Goal: Task Accomplishment & Management: Manage account settings

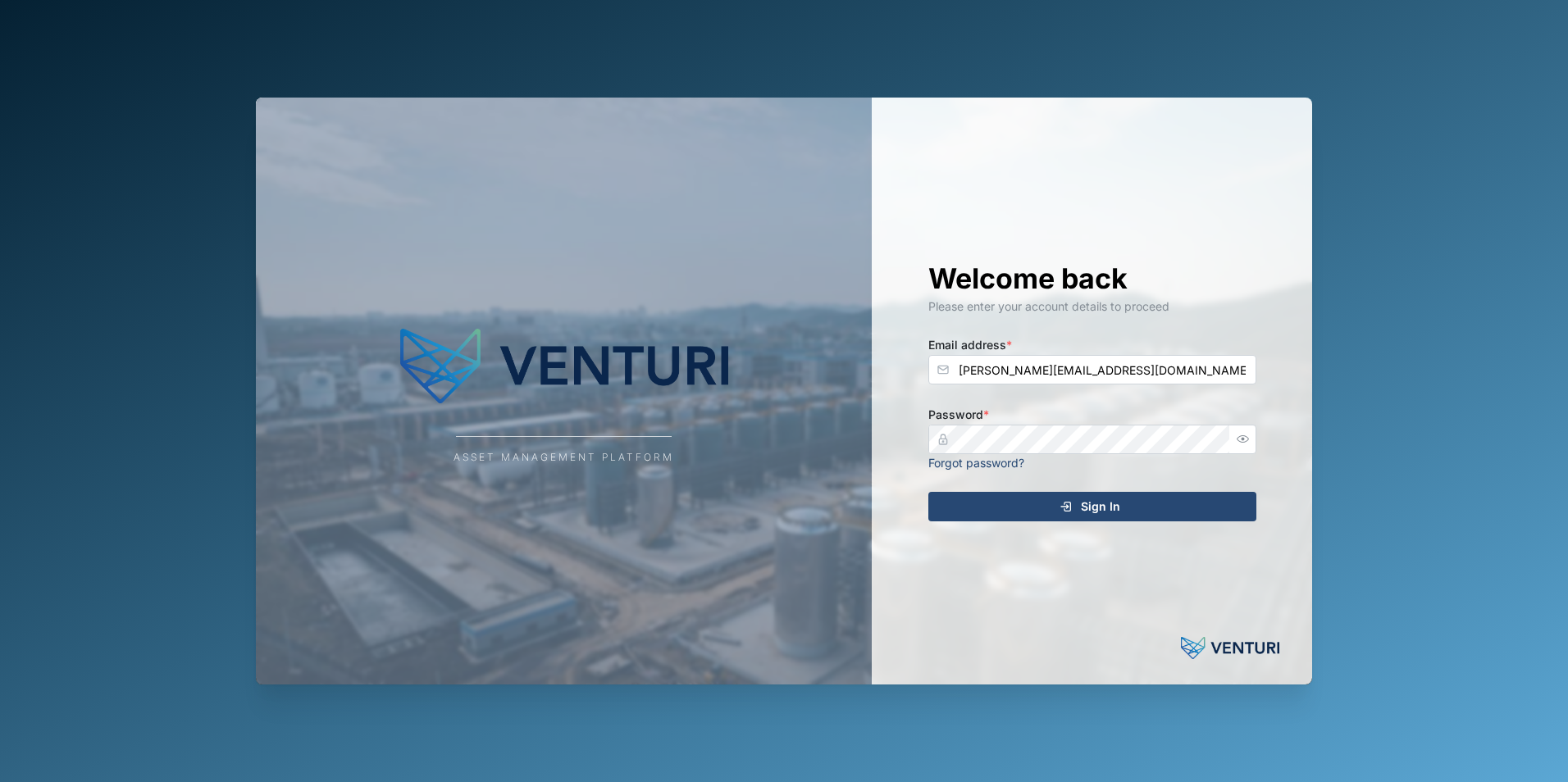
click at [1094, 501] on span "Sign In" at bounding box center [1100, 506] width 39 height 28
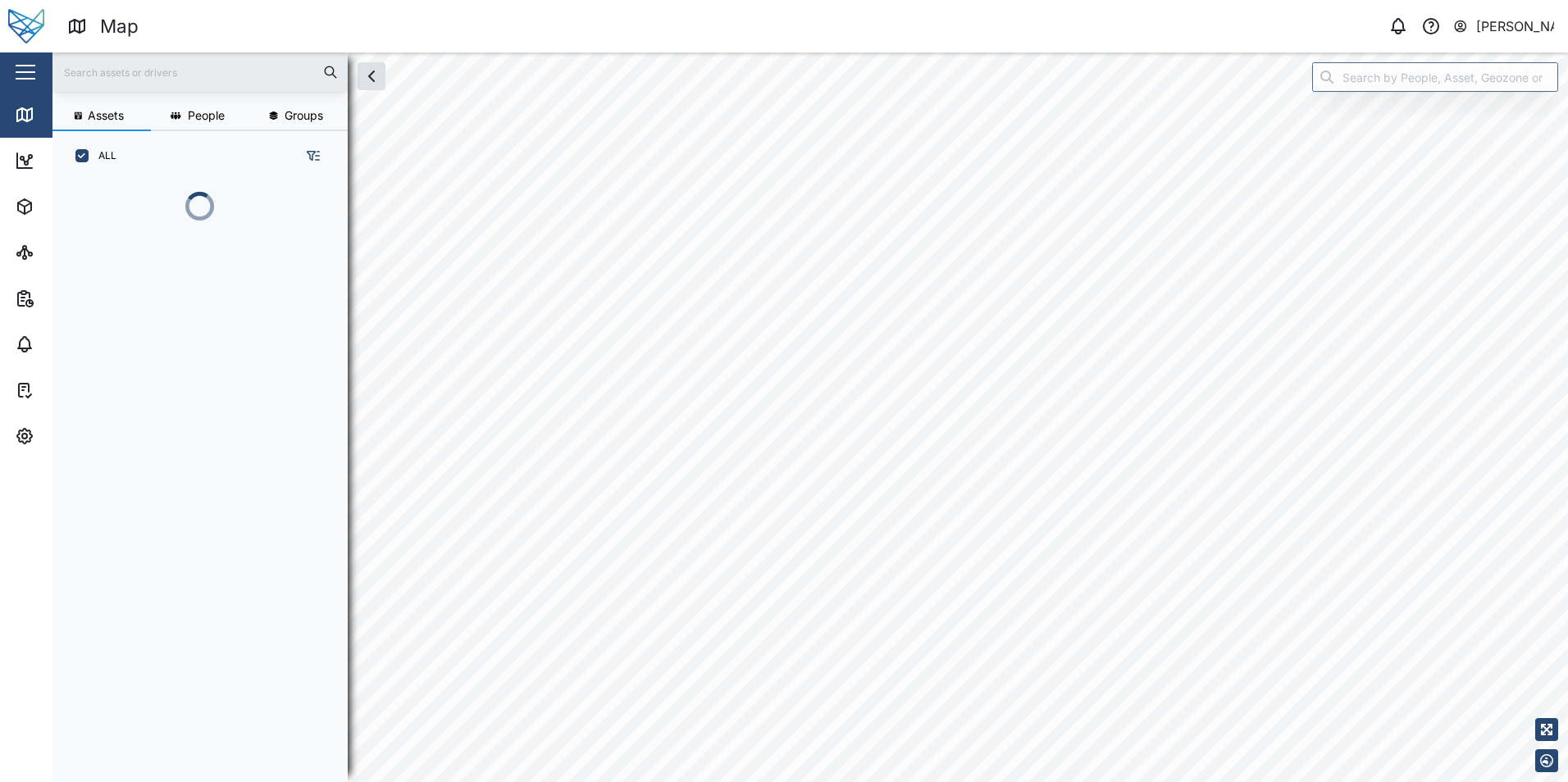
scroll to position [511, 257]
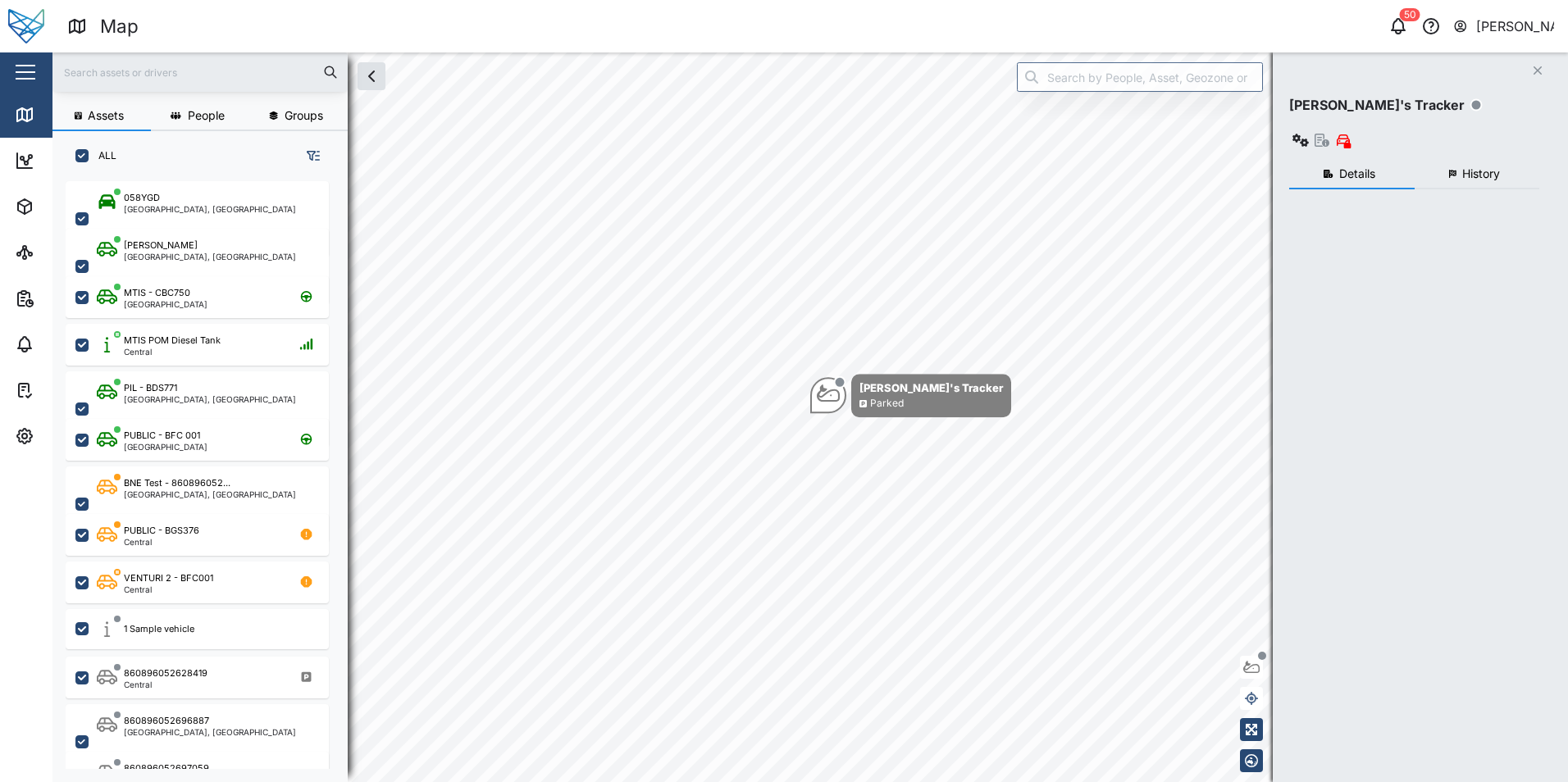
scroll to position [581, 257]
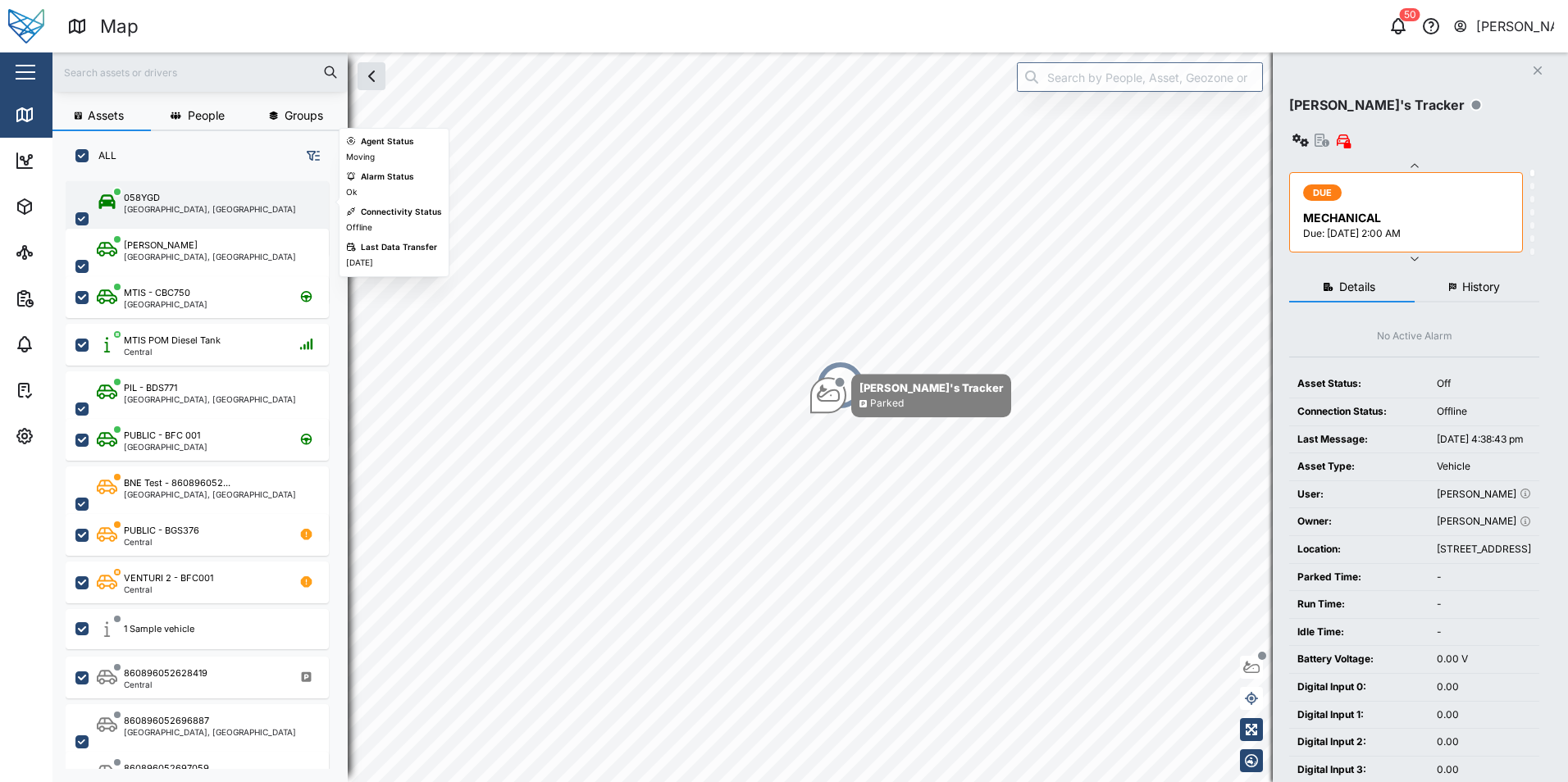
click at [157, 204] on div "058YGD" at bounding box center [142, 198] width 36 height 14
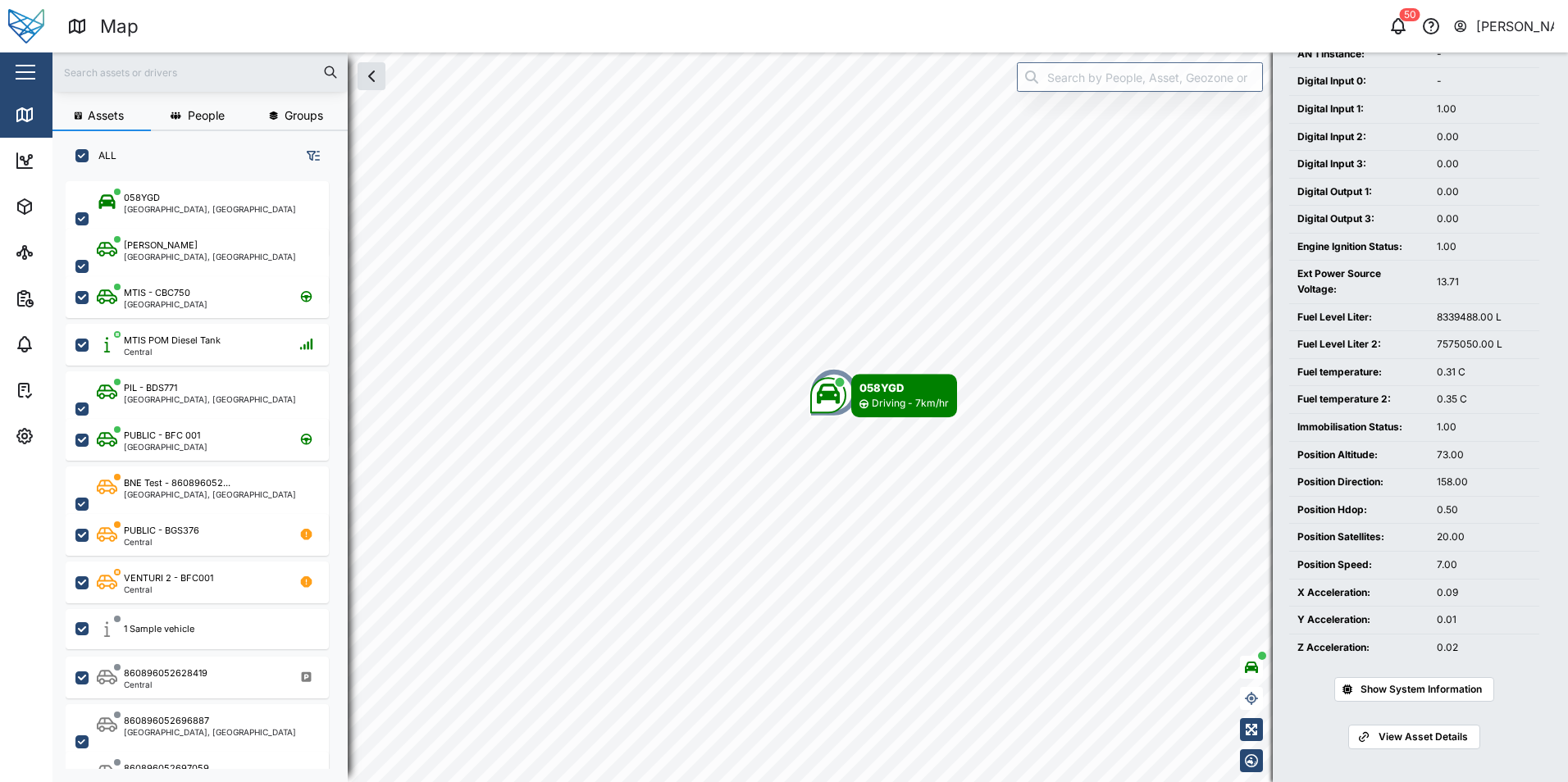
scroll to position [661, 0]
click at [1396, 693] on span "Show System Information" at bounding box center [1421, 690] width 122 height 23
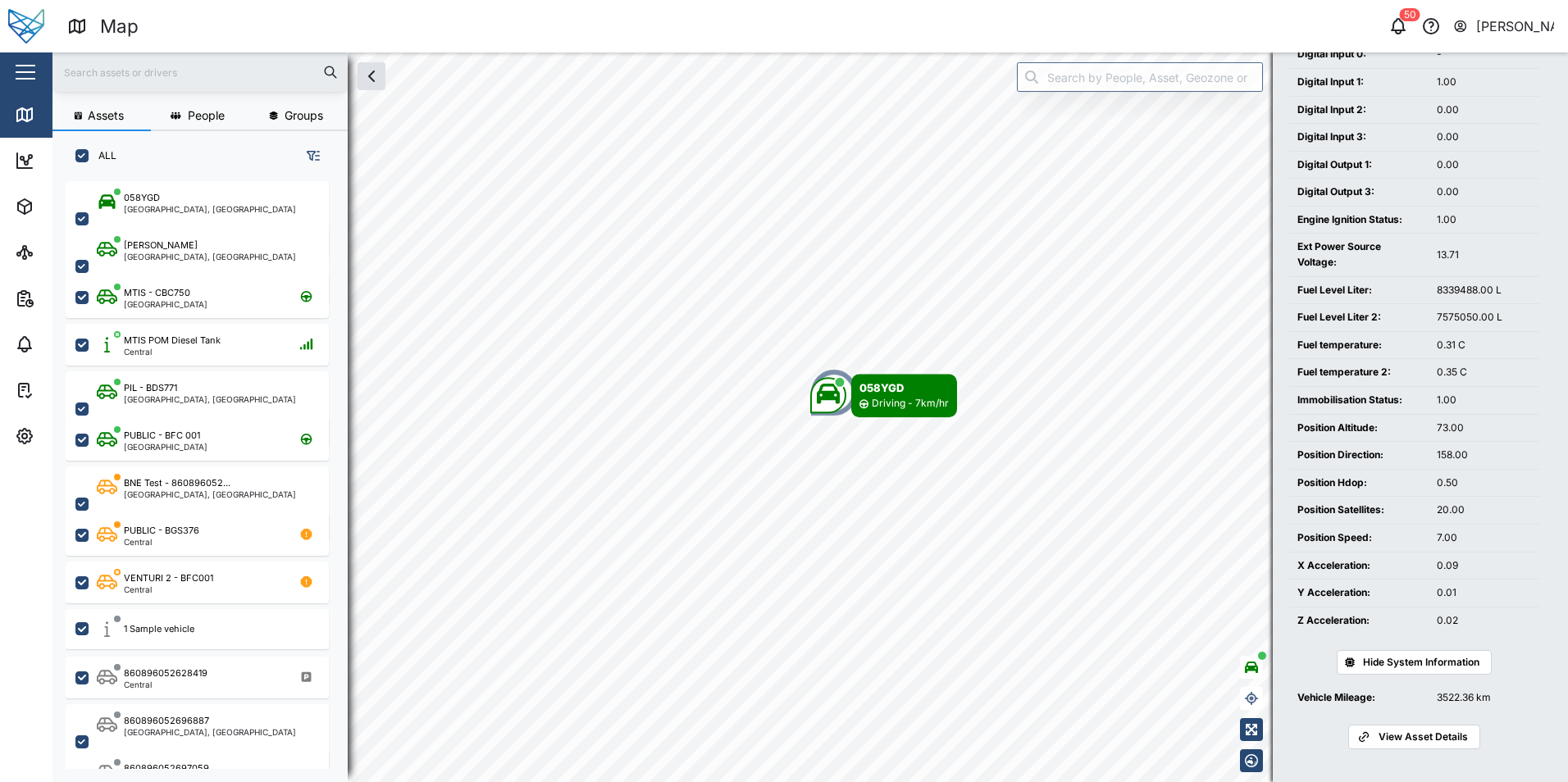
scroll to position [688, 0]
click at [27, 252] on icon at bounding box center [25, 252] width 20 height 20
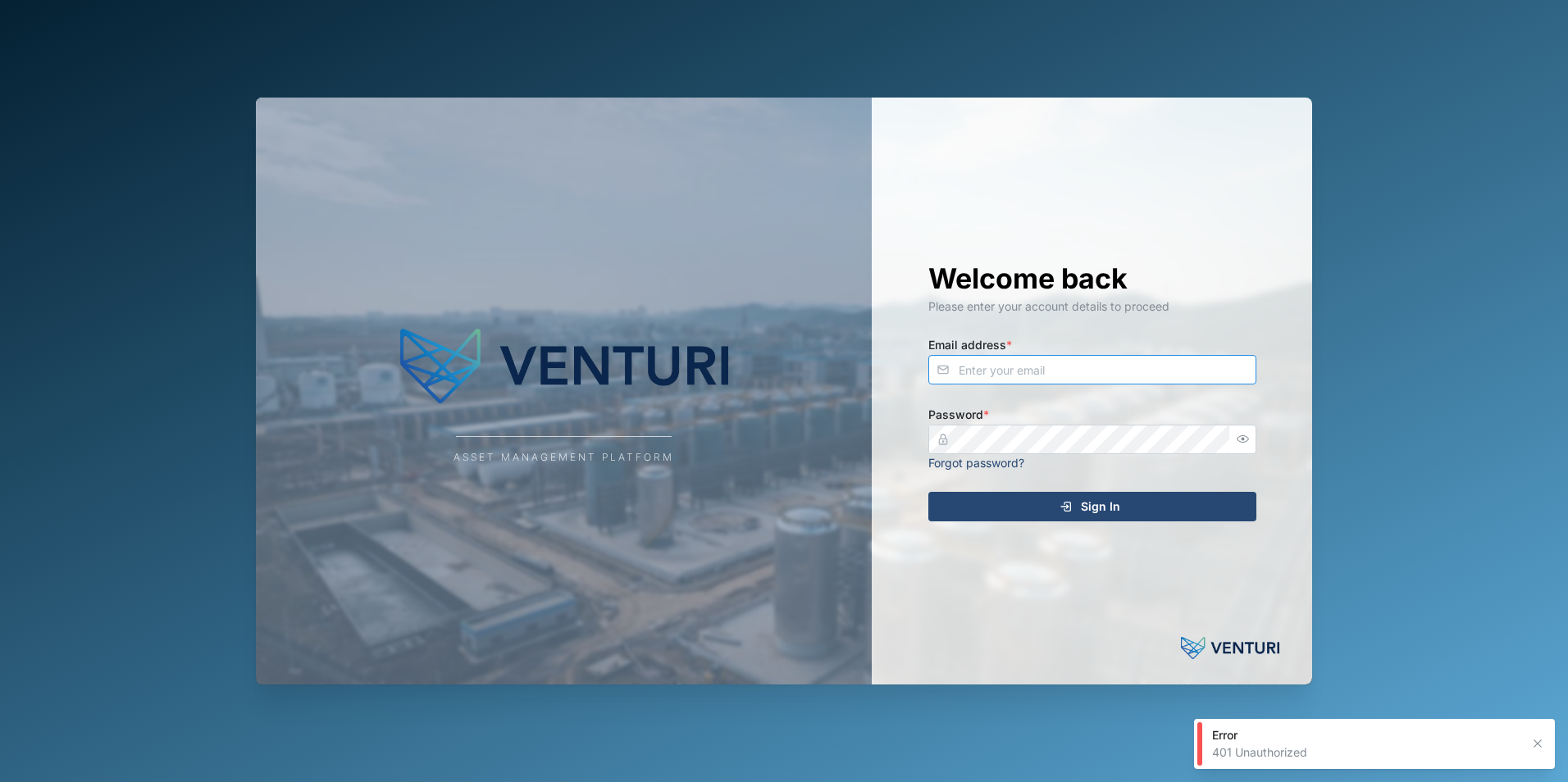
type input "[PERSON_NAME][EMAIL_ADDRESS][DOMAIN_NAME]"
click at [1095, 509] on span "Sign In" at bounding box center [1100, 506] width 39 height 28
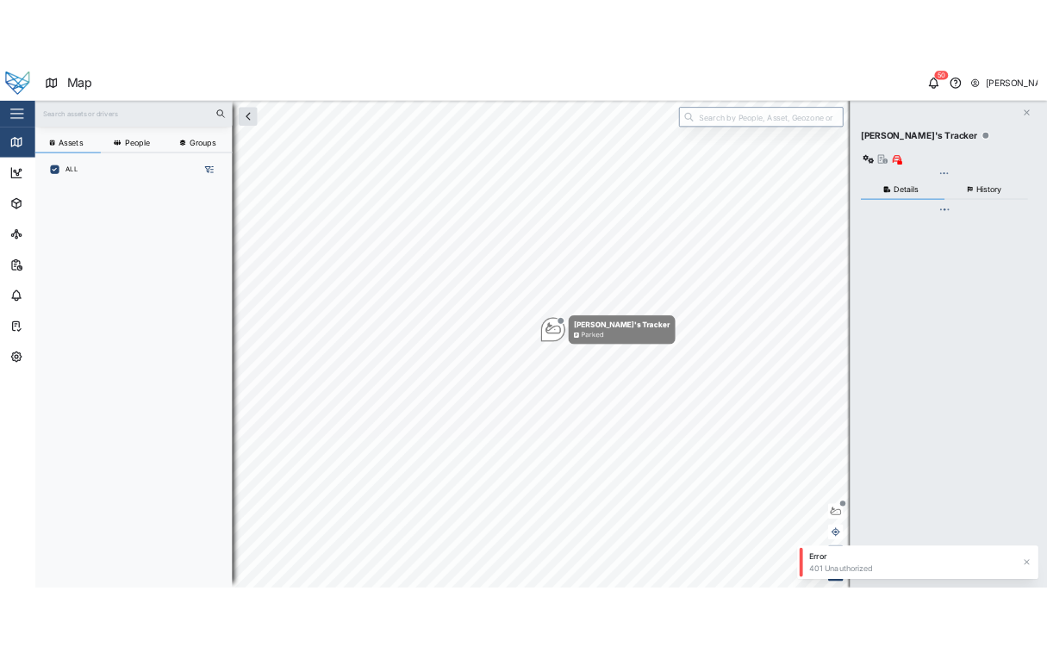
scroll to position [611, 270]
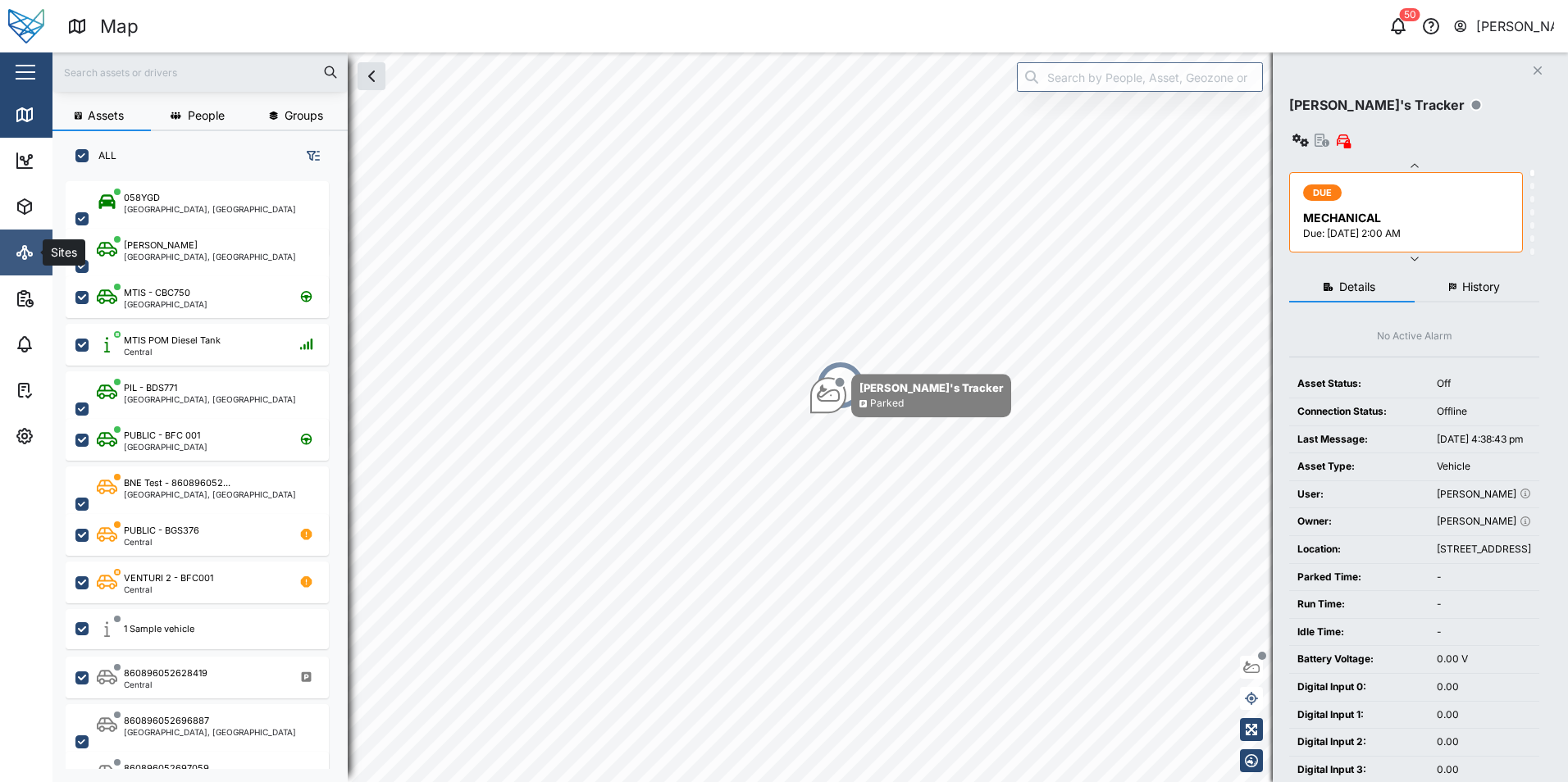
click at [27, 246] on icon at bounding box center [24, 247] width 3 height 3
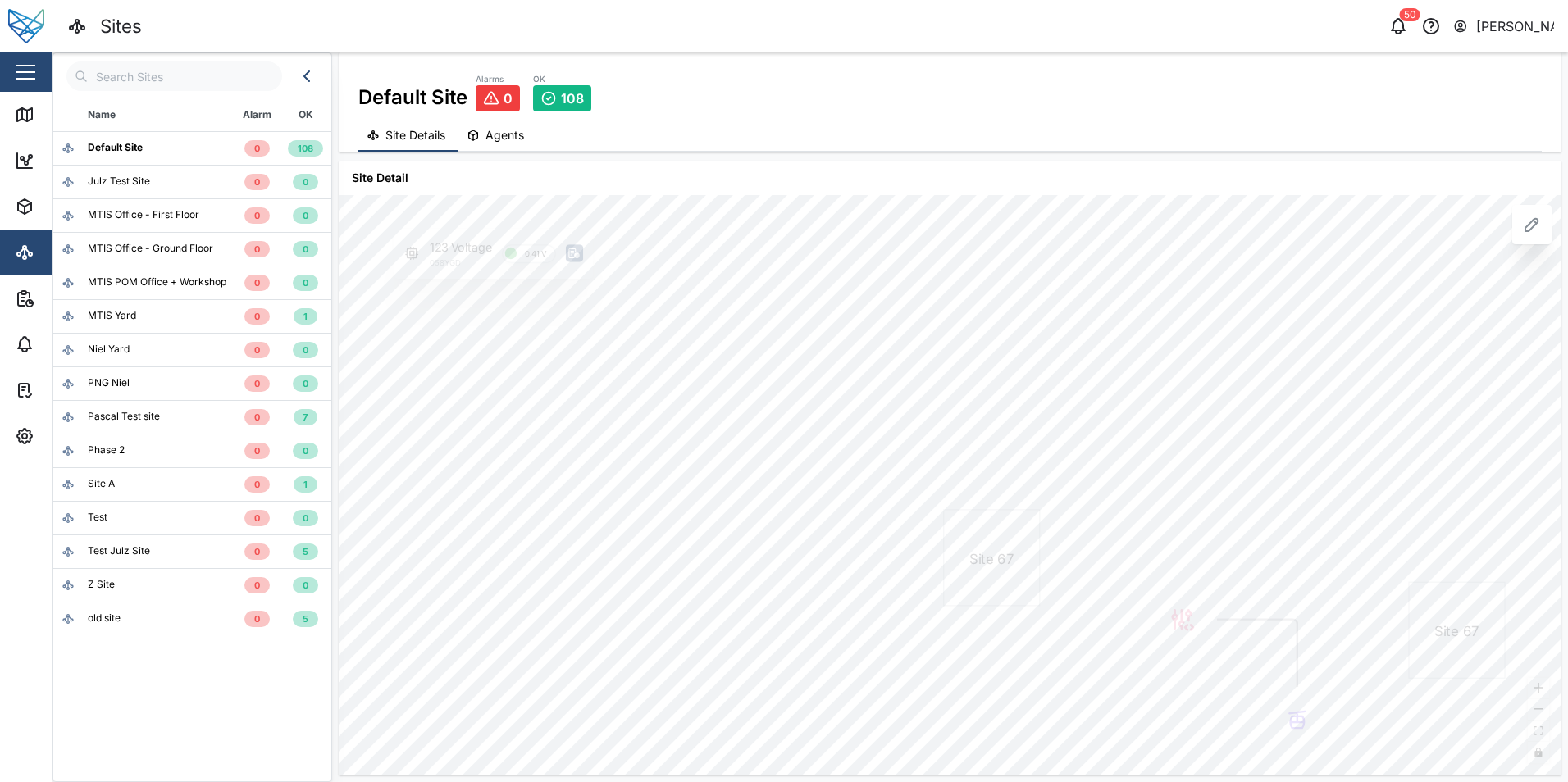
click at [496, 139] on span "Agents" at bounding box center [504, 135] width 39 height 11
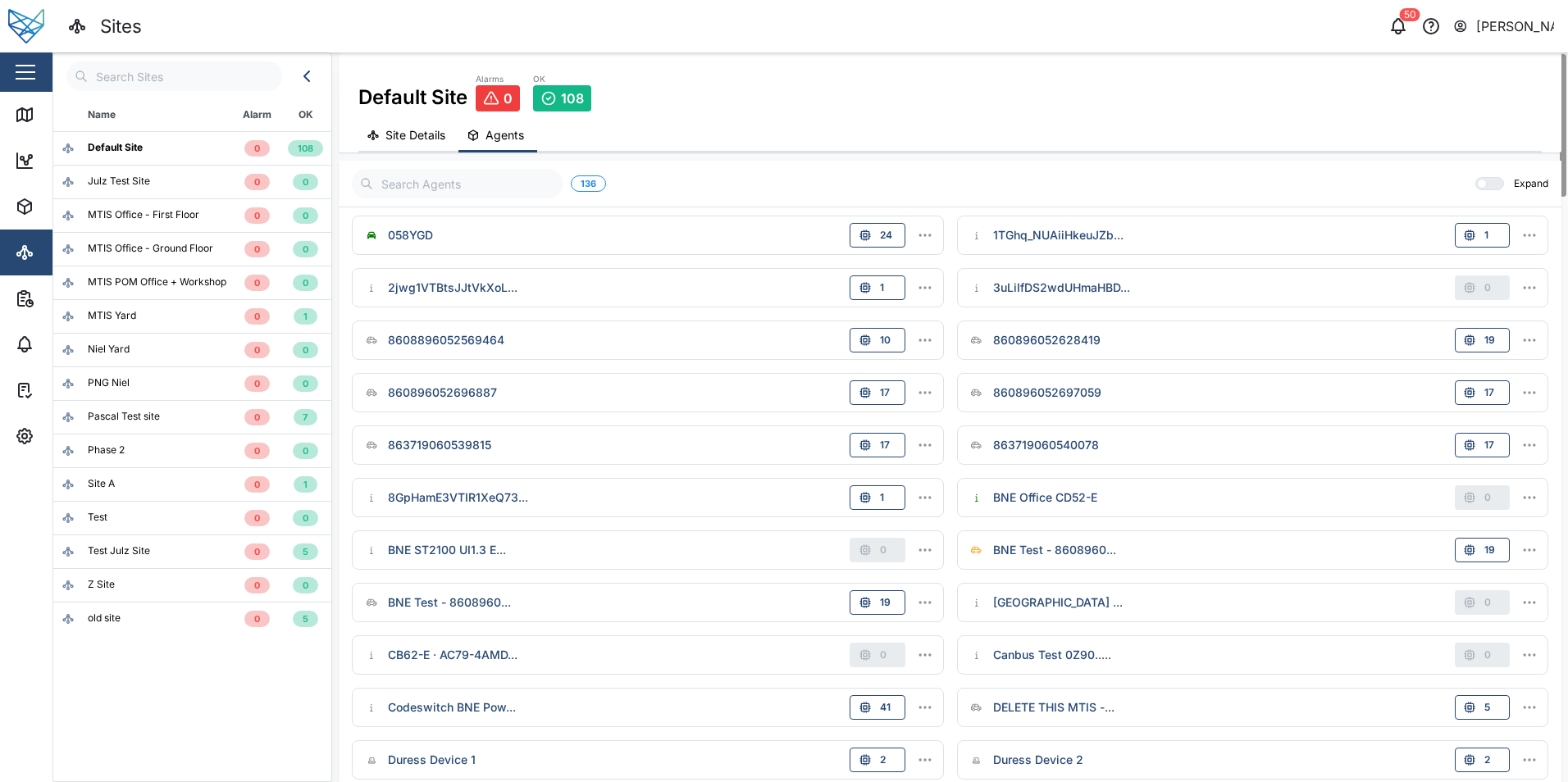
click at [929, 237] on icon "button" at bounding box center [925, 235] width 16 height 16
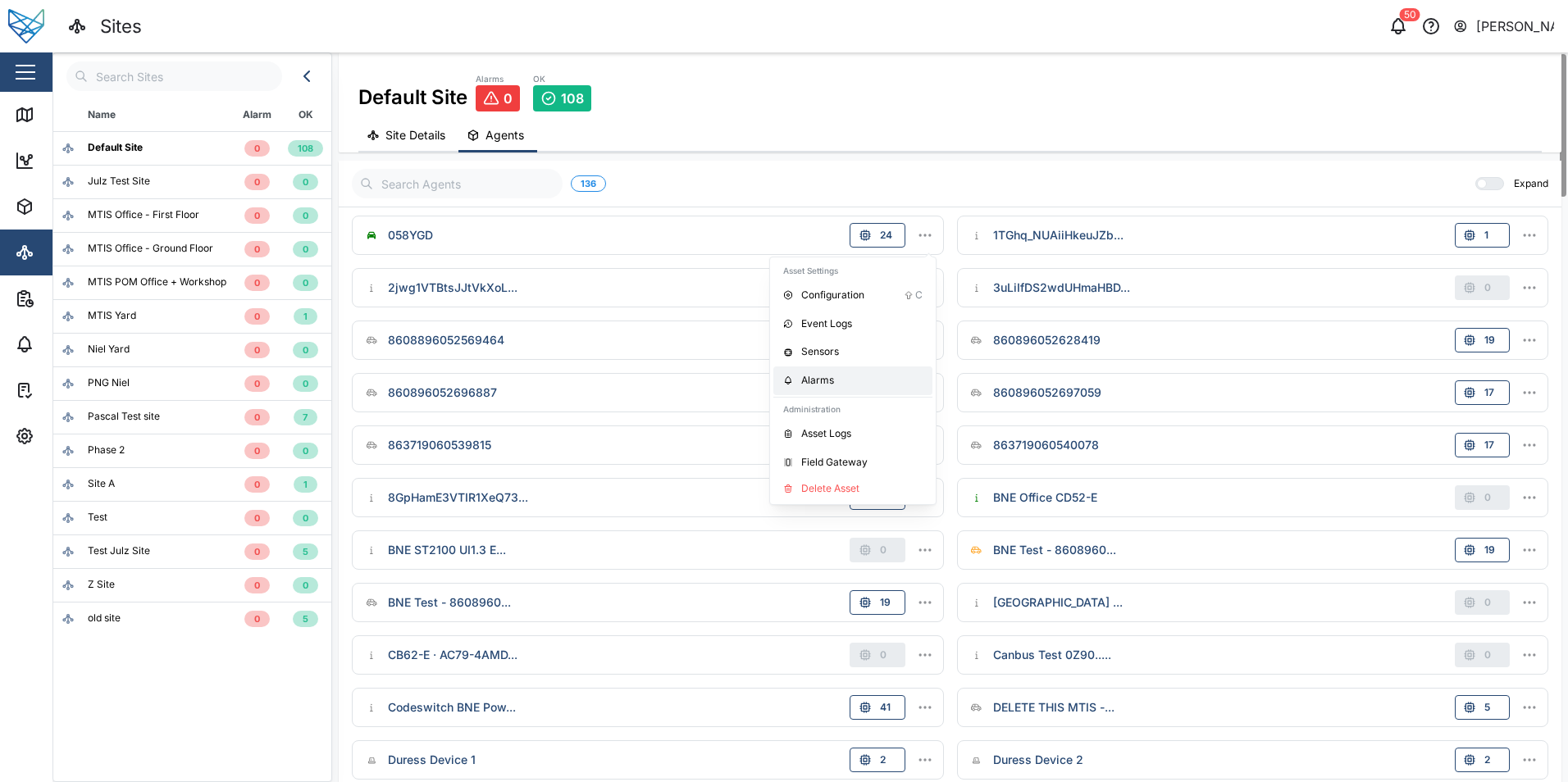
click at [820, 376] on div "Alarms" at bounding box center [862, 381] width 122 height 15
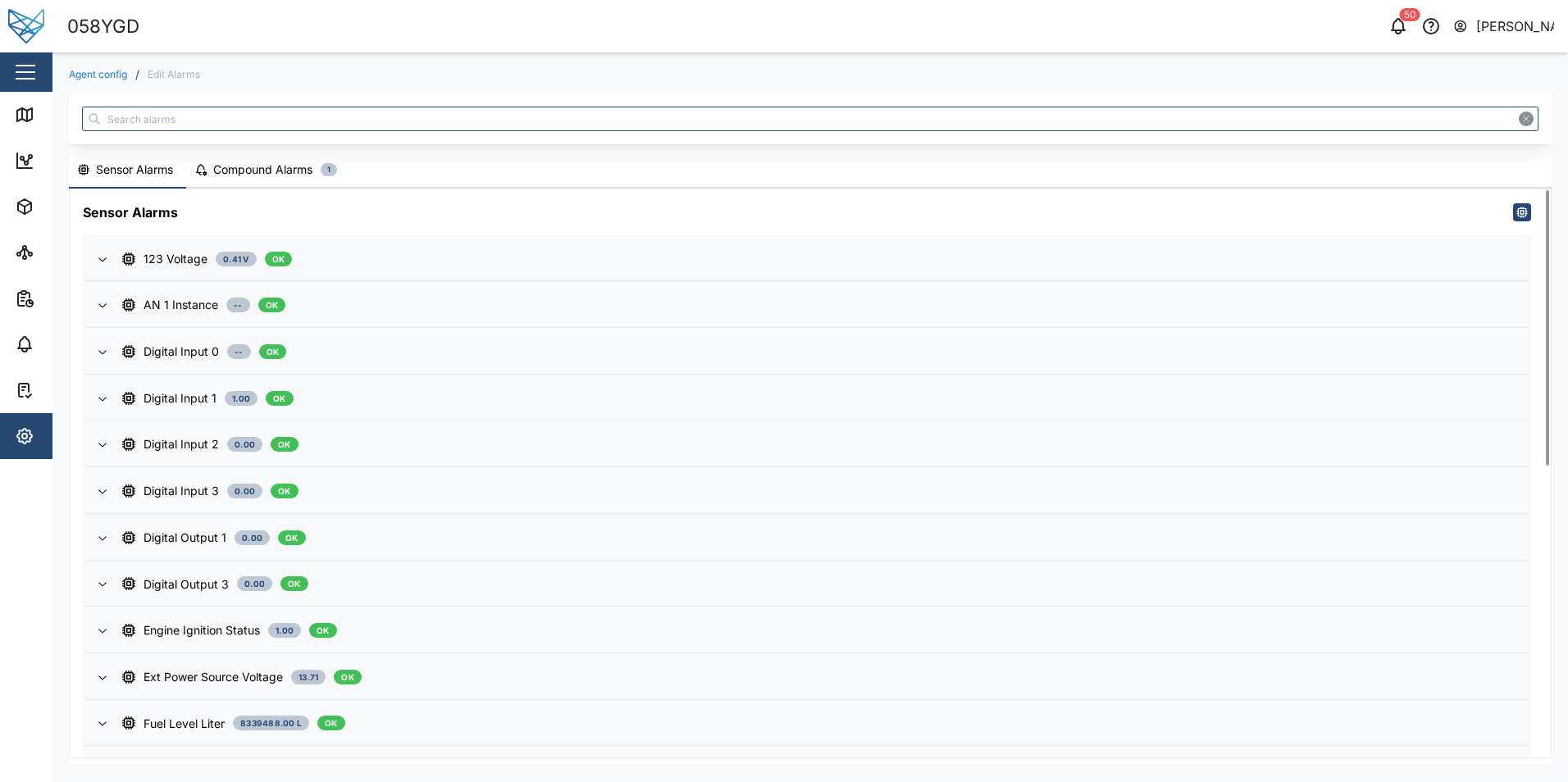
click at [252, 175] on div "Compound Alarms" at bounding box center [263, 169] width 99 height 18
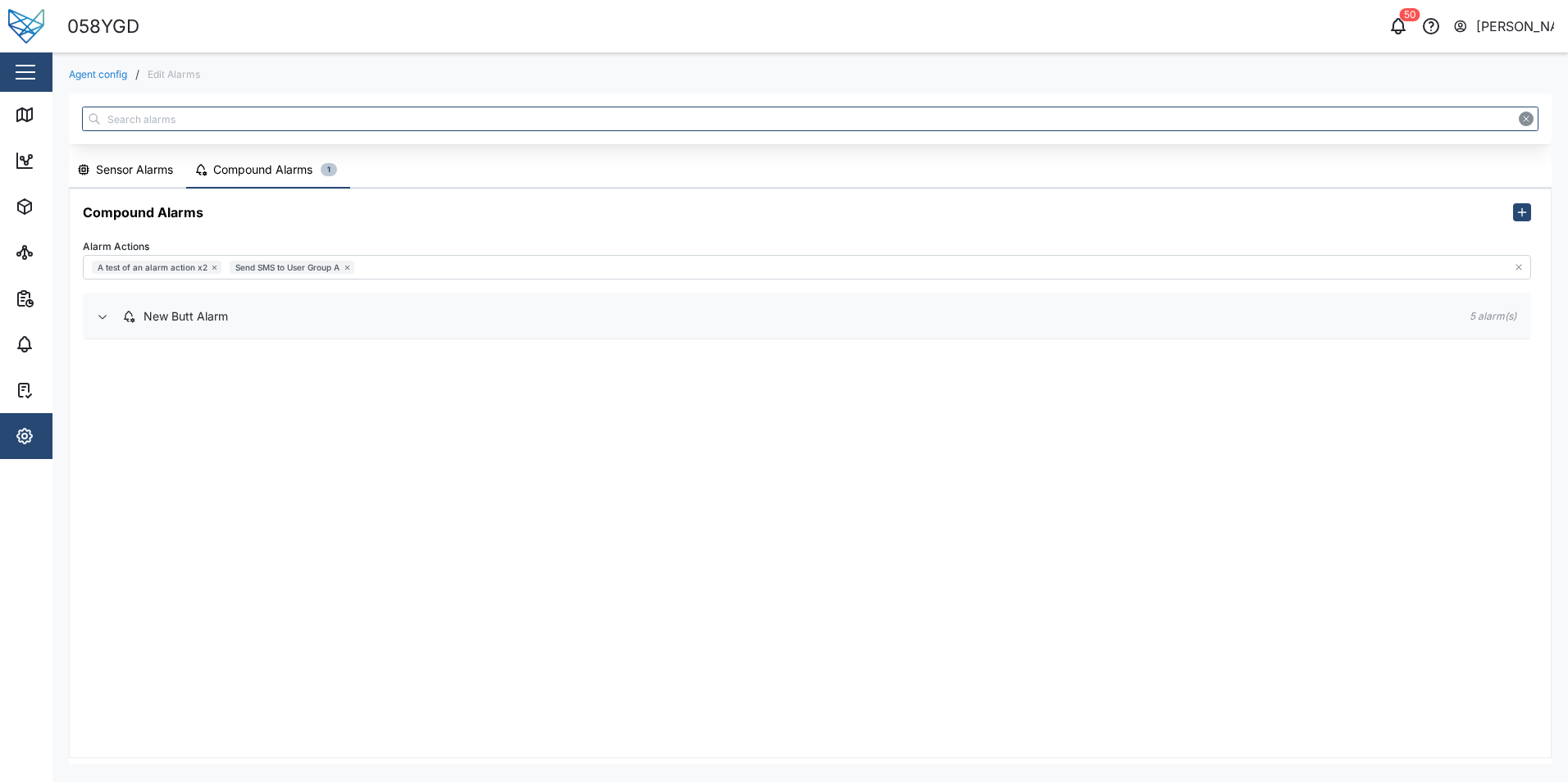
click at [101, 323] on icon "button" at bounding box center [103, 317] width 13 height 13
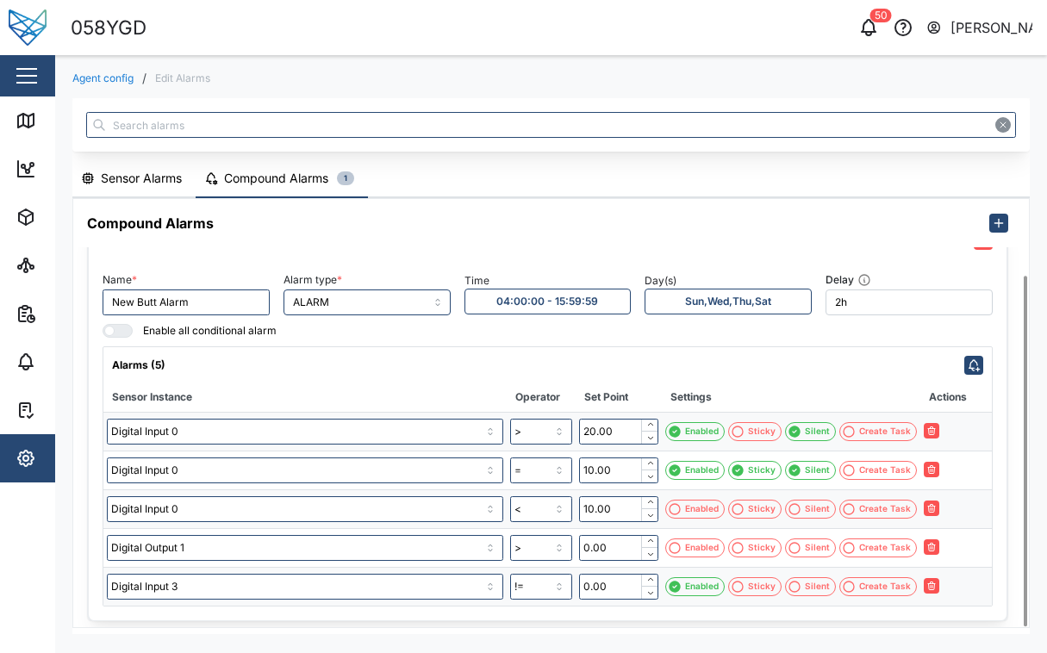
scroll to position [93, 0]
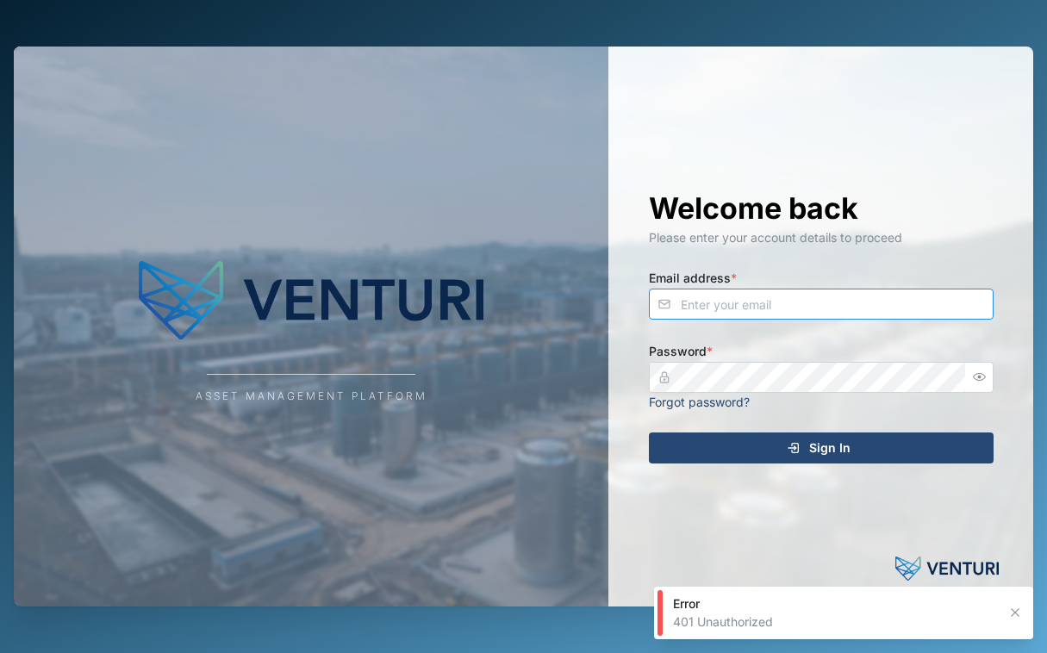
type input "[PERSON_NAME][EMAIL_ADDRESS][DOMAIN_NAME]"
